Goal: Transaction & Acquisition: Purchase product/service

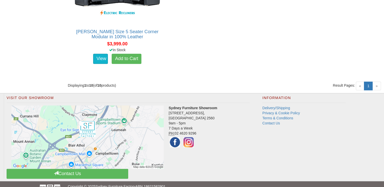
scroll to position [585, 0]
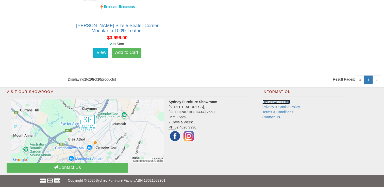
click at [282, 100] on link "Delivery/Shipping" at bounding box center [276, 102] width 28 height 4
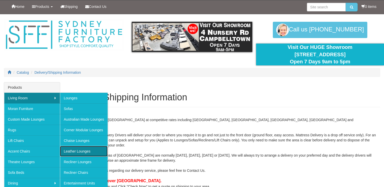
click at [77, 153] on link "Leather Lounges" at bounding box center [84, 151] width 48 height 11
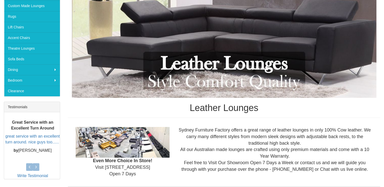
scroll to position [4, 0]
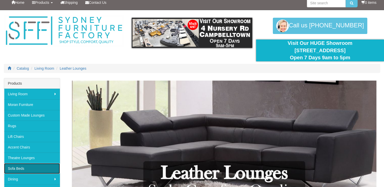
click at [21, 167] on link "Sofa Beds" at bounding box center [32, 168] width 56 height 11
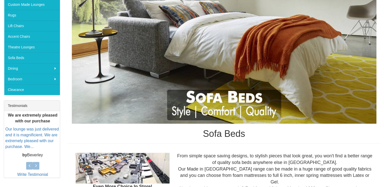
scroll to position [125, 0]
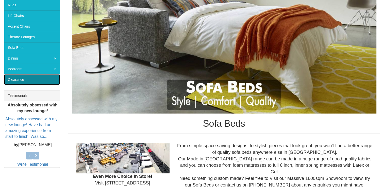
click at [43, 77] on link "Clearance" at bounding box center [32, 79] width 56 height 11
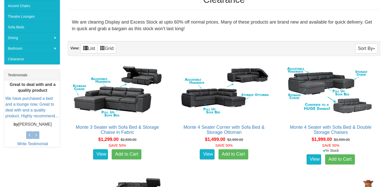
scroll to position [166, 0]
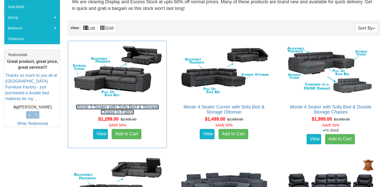
click at [124, 107] on link "Monte 3 Seater with Sofa Bed & Storage Chaise in Fabric" at bounding box center [117, 110] width 83 height 10
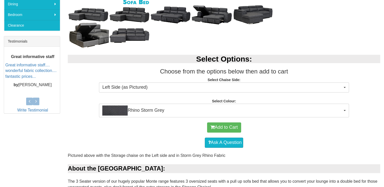
scroll to position [190, 0]
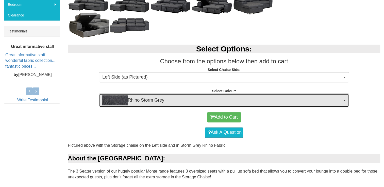
click at [341, 101] on span "Rhino Storm Grey" at bounding box center [222, 100] width 240 height 10
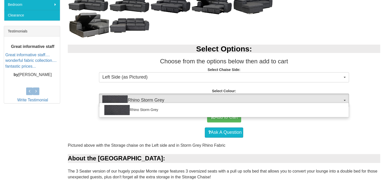
click at [364, 92] on div "Select Options: Choose from the options below then add to cart Select Chaise Si…" at bounding box center [224, 74] width 320 height 68
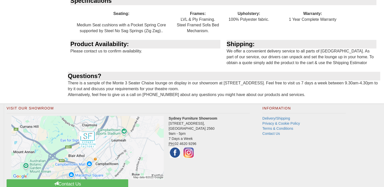
scroll to position [636, 0]
